Goal: Information Seeking & Learning: Find specific page/section

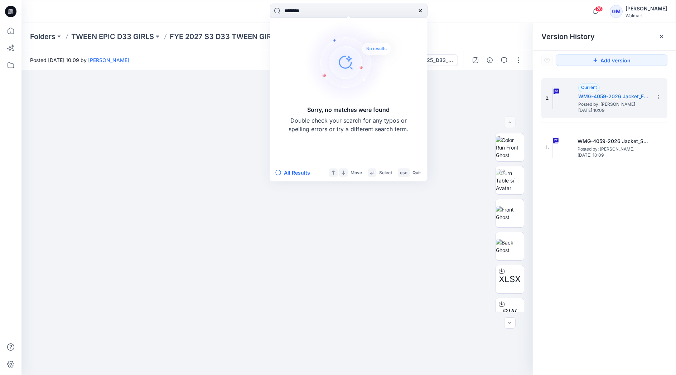
type input "********"
click at [423, 14] on div at bounding box center [420, 11] width 14 height 14
click at [420, 12] on icon at bounding box center [421, 11] width 6 height 6
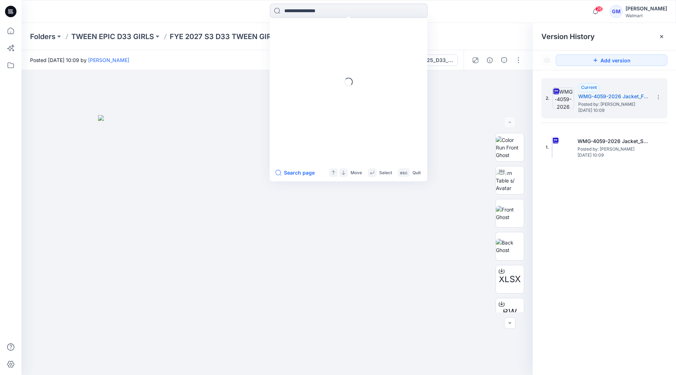
click at [384, 9] on input at bounding box center [349, 11] width 158 height 14
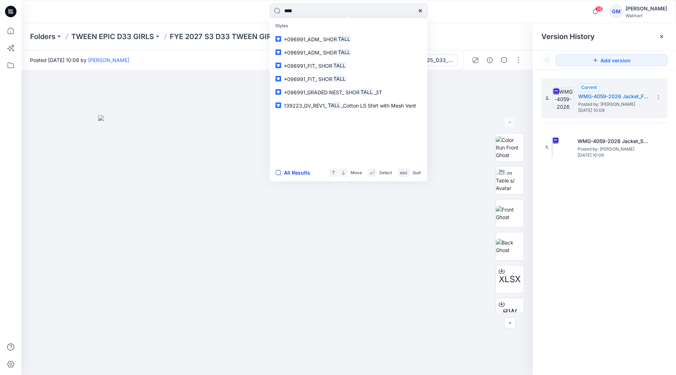
type input "****"
click at [295, 174] on button "All Results" at bounding box center [294, 172] width 39 height 9
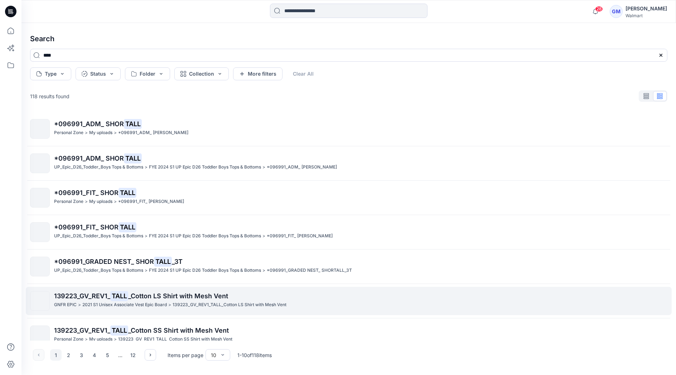
click at [146, 301] on p "2021 S1 Unisex Associate Vest Epic Board" at bounding box center [124, 305] width 85 height 8
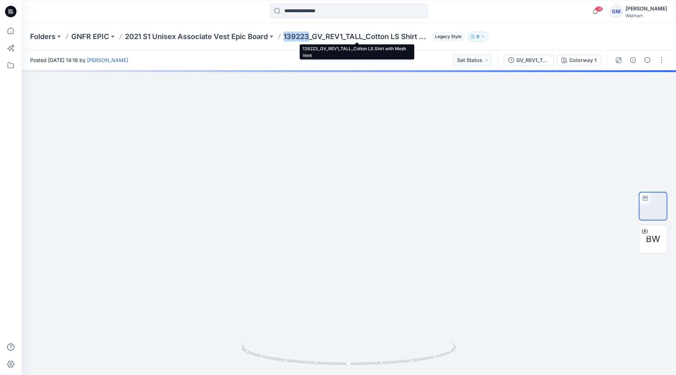
drag, startPoint x: 309, startPoint y: 35, endPoint x: 285, endPoint y: 35, distance: 24.0
click at [285, 35] on p "139223_GV_REV1_TALL_Cotton LS Shirt with Mesh Vent" at bounding box center [356, 37] width 145 height 10
copy p "139223"
click at [312, 11] on input at bounding box center [349, 11] width 158 height 14
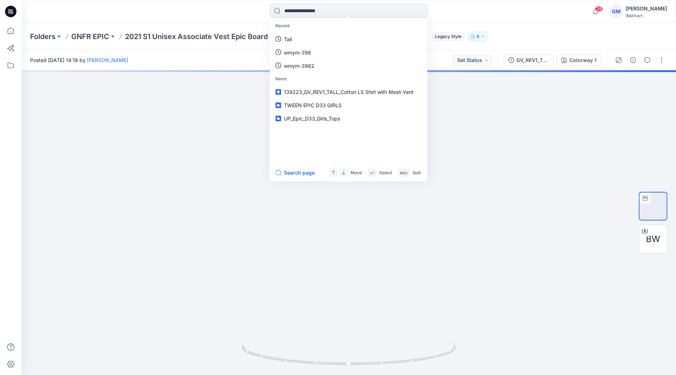
paste input "******"
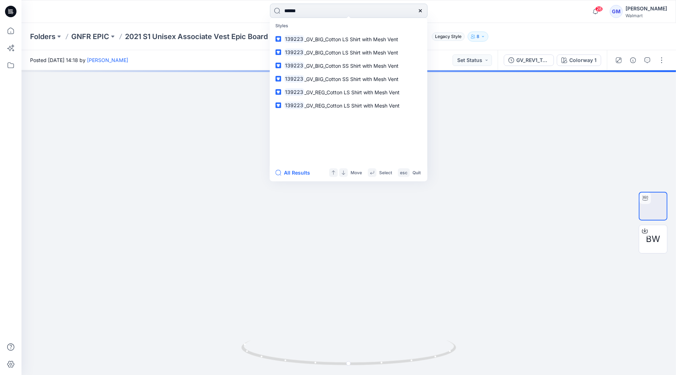
type input "******"
click at [420, 9] on icon at bounding box center [421, 11] width 6 height 6
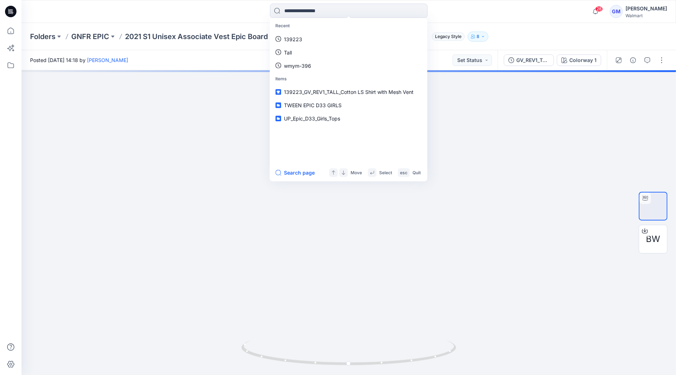
click at [444, 10] on div "Recent 139223 Tall wmym-396 Items 139223_GV_REV1_TALL_Cotton LS Shirt with Mesh…" at bounding box center [348, 12] width 327 height 16
click at [308, 10] on input at bounding box center [349, 11] width 158 height 14
paste input "******"
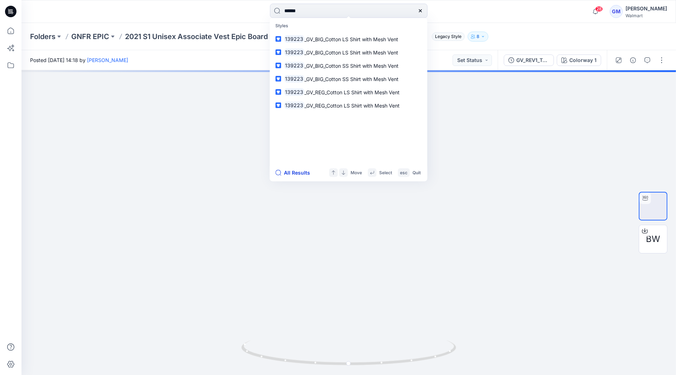
type input "******"
click at [292, 174] on button "All Results" at bounding box center [294, 172] width 39 height 9
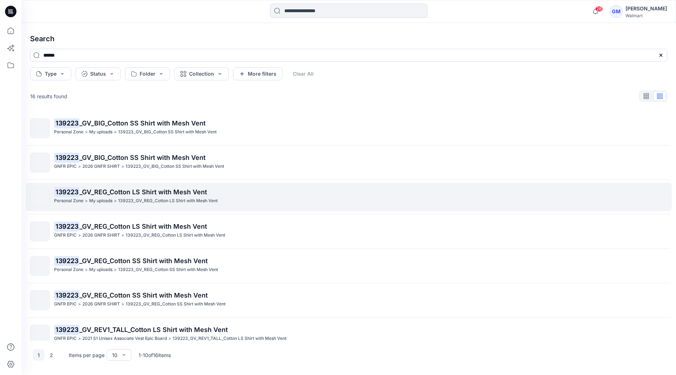
scroll to position [35, 0]
click at [125, 192] on span "_GV_BIG_Cotton SS Shirt with Mesh Vent" at bounding box center [143, 192] width 126 height 8
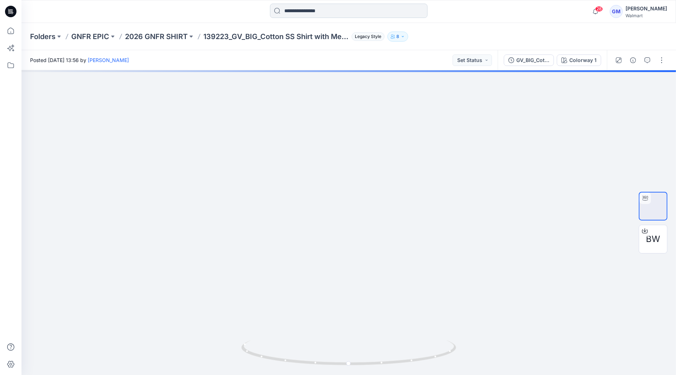
click at [340, 6] on input at bounding box center [349, 11] width 158 height 14
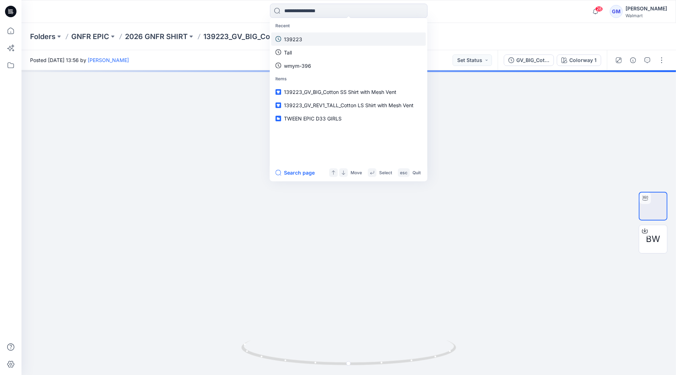
click at [312, 42] on link "139223" at bounding box center [348, 38] width 155 height 13
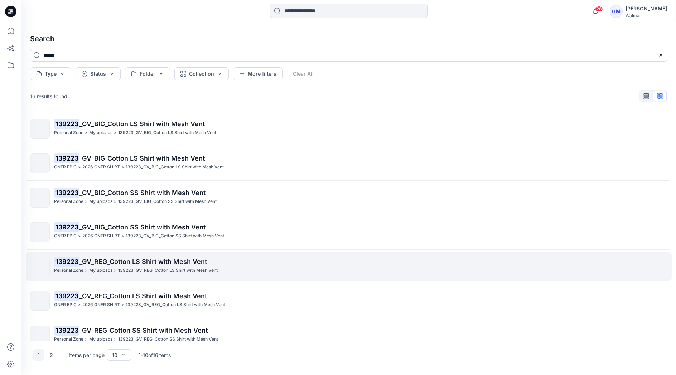
scroll to position [114, 0]
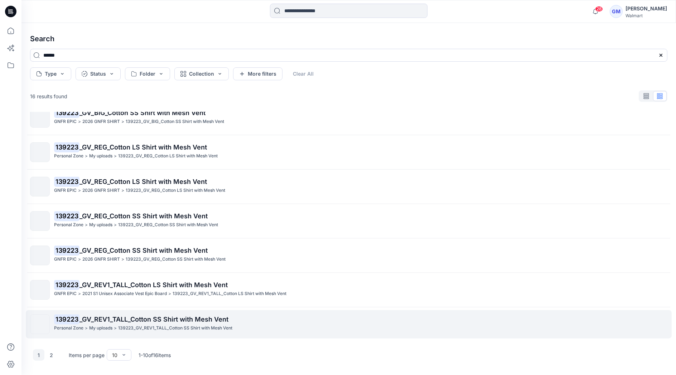
click at [119, 324] on p "139223_GV_REV1_TALL_Cotton SS Shirt with Mesh Vent" at bounding box center [175, 328] width 114 height 8
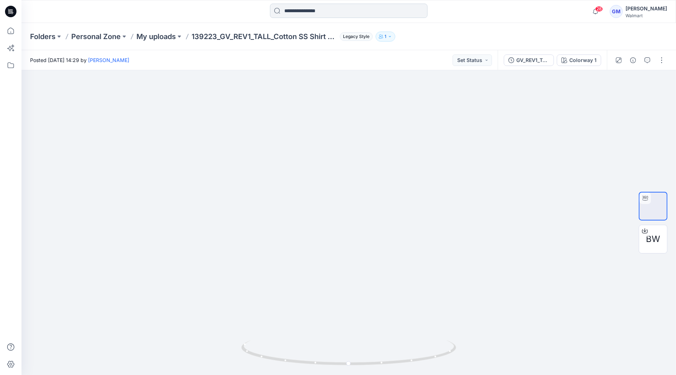
click at [317, 11] on input at bounding box center [349, 11] width 158 height 14
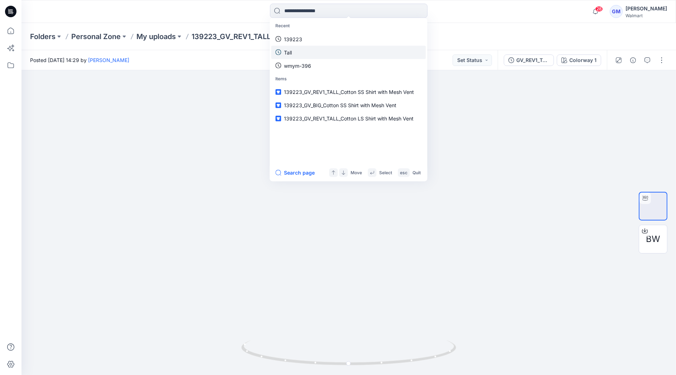
click at [295, 58] on link "Tall" at bounding box center [348, 51] width 155 height 13
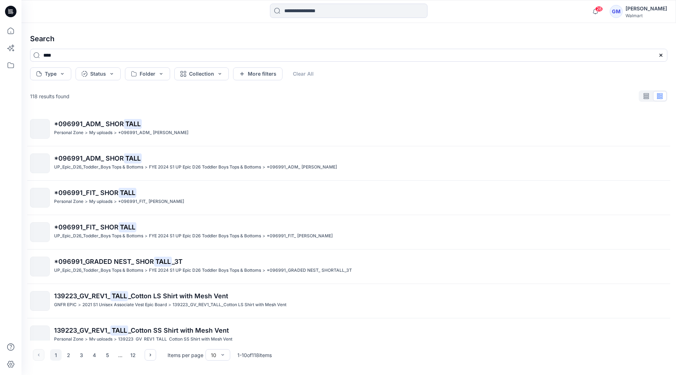
scroll to position [114, 0]
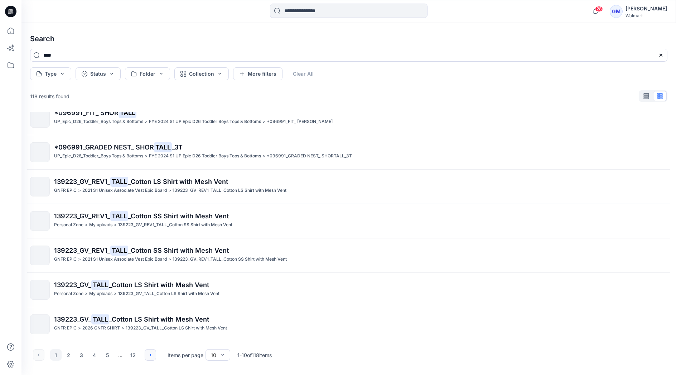
click at [150, 356] on icon "button" at bounding box center [151, 355] width 6 height 6
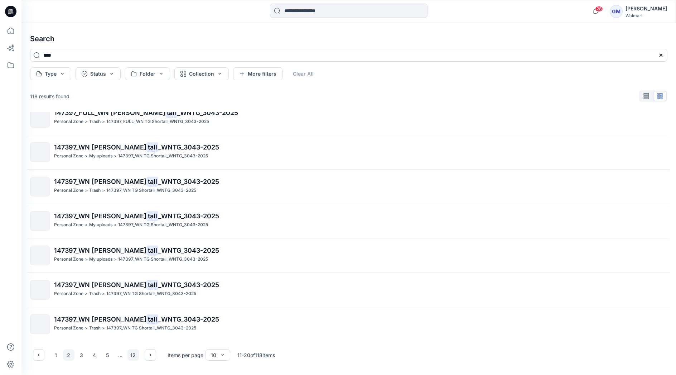
click at [130, 357] on button "12" at bounding box center [133, 354] width 11 height 11
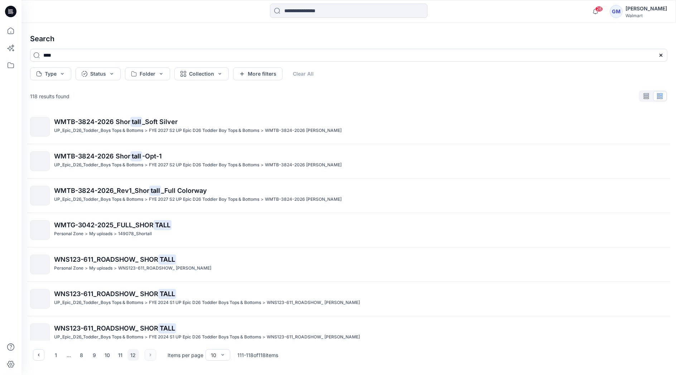
scroll to position [0, 0]
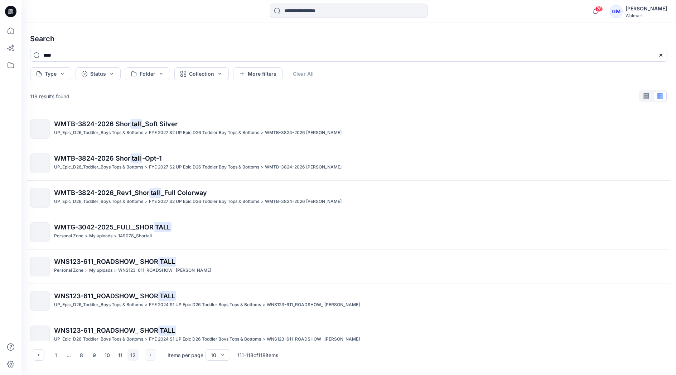
click at [150, 354] on div "1 ... 8 9 10 11 12" at bounding box center [94, 354] width 123 height 11
click at [121, 358] on button "11" at bounding box center [120, 354] width 11 height 11
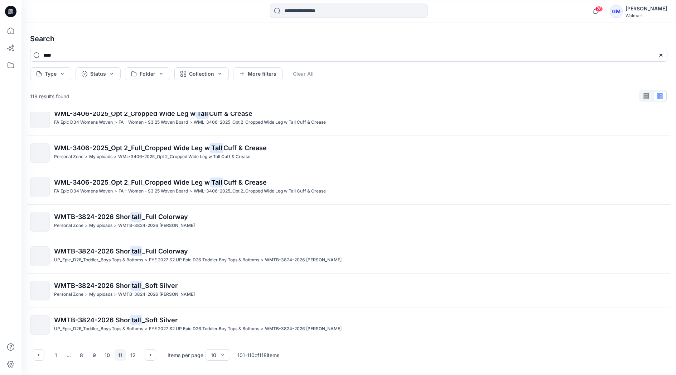
scroll to position [114, 0]
click at [37, 358] on button "button" at bounding box center [38, 354] width 11 height 11
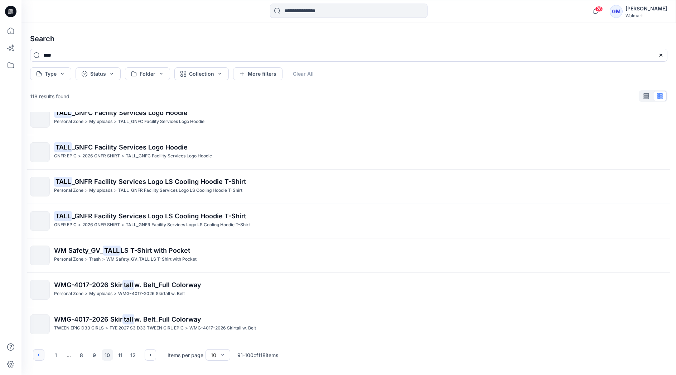
click at [38, 356] on icon "button" at bounding box center [39, 355] width 6 height 6
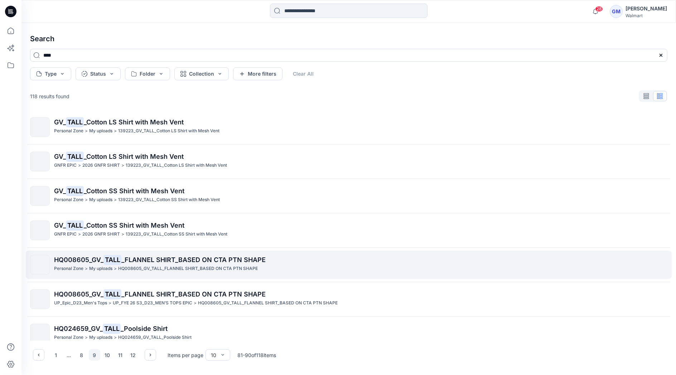
scroll to position [0, 0]
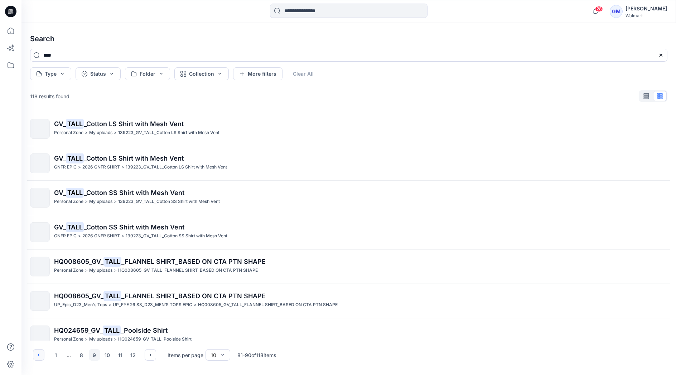
click at [40, 355] on icon "button" at bounding box center [39, 355] width 6 height 6
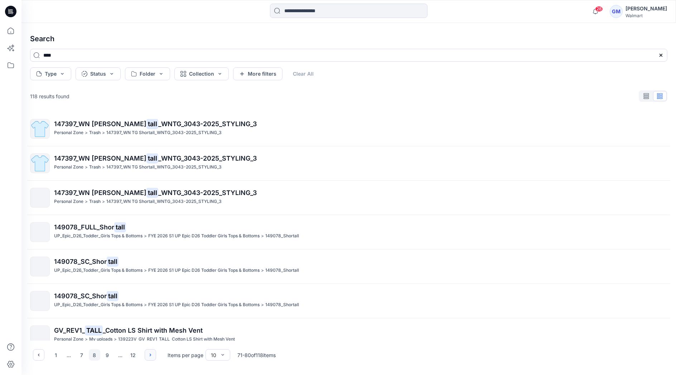
click at [149, 355] on icon "button" at bounding box center [151, 355] width 6 height 6
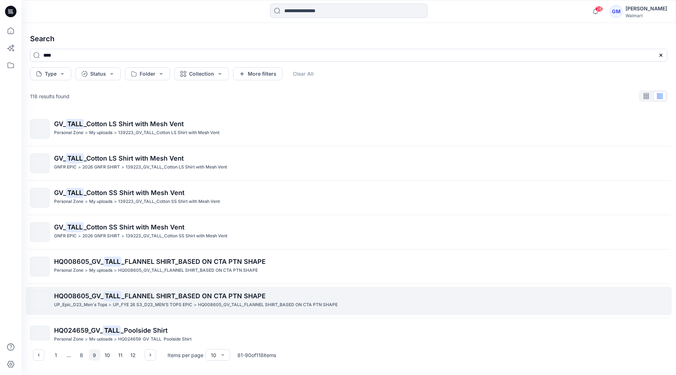
click at [137, 303] on p "UP_FYE 26 S3_D23_MEN’S TOPS EPIC" at bounding box center [153, 305] width 80 height 8
